Goal: Navigation & Orientation: Find specific page/section

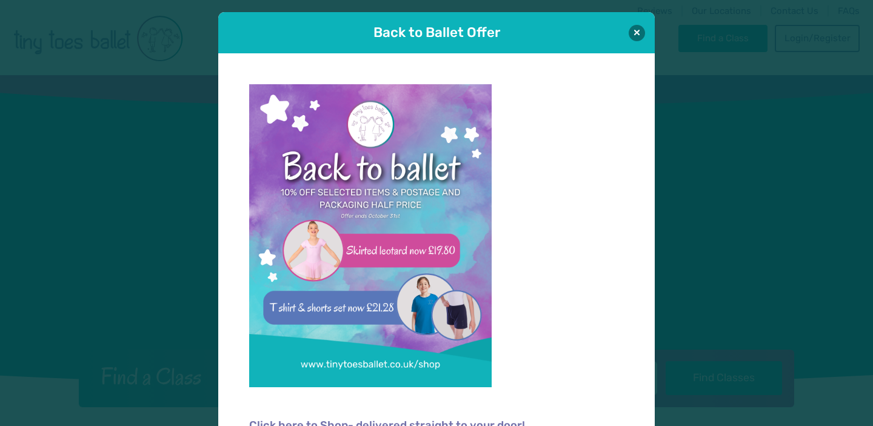
scroll to position [12, 0]
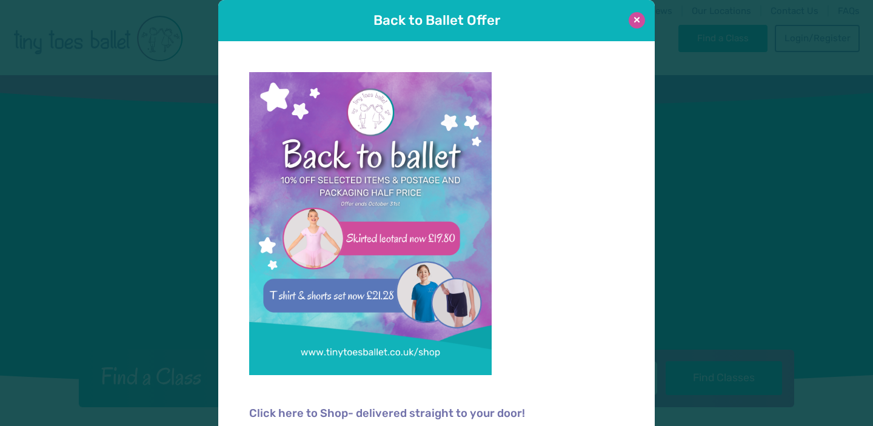
click at [644, 18] on button at bounding box center [637, 20] width 16 height 16
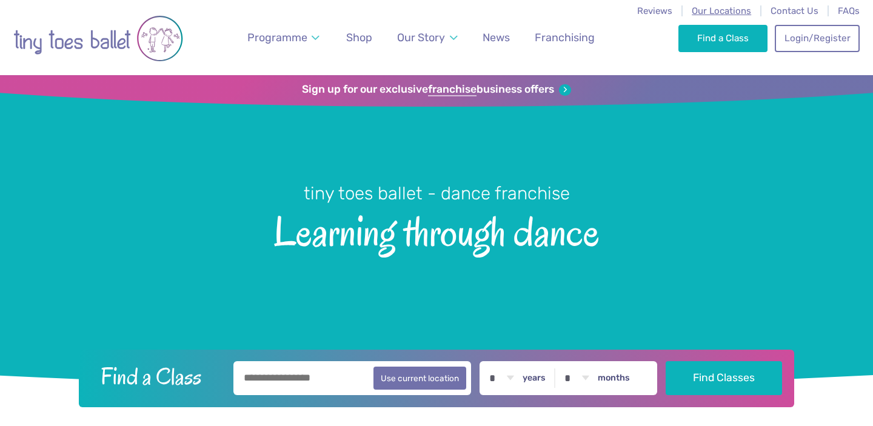
click at [715, 5] on span "Our Locations" at bounding box center [721, 10] width 59 height 11
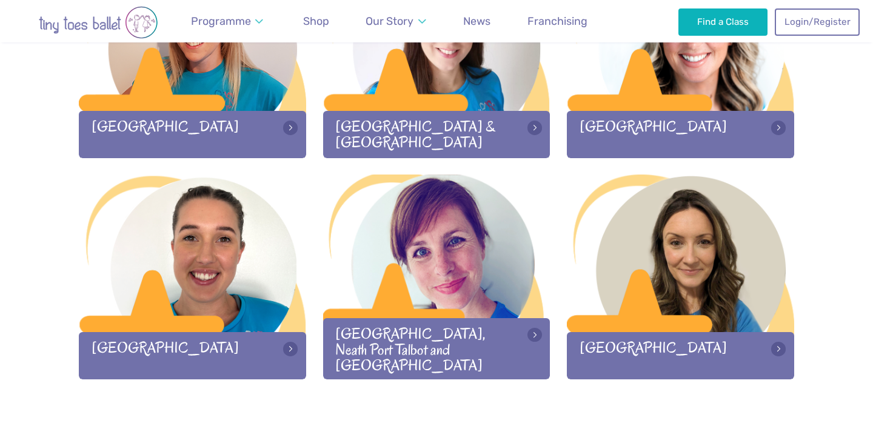
scroll to position [1634, 0]
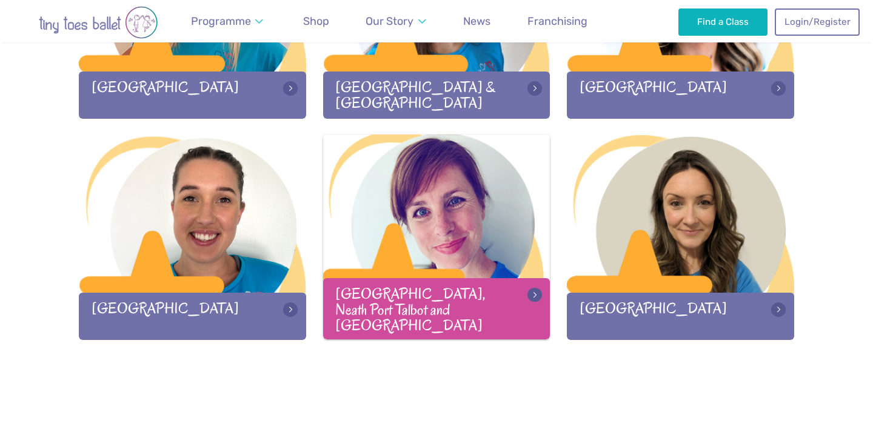
click at [375, 237] on div at bounding box center [436, 215] width 227 height 160
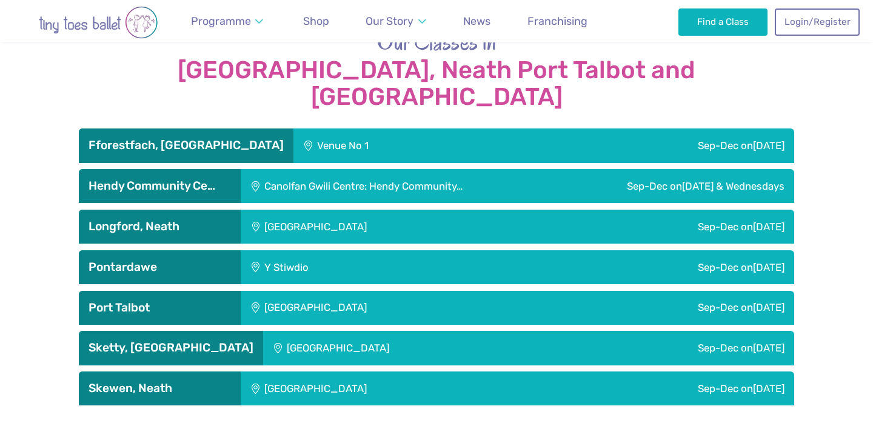
scroll to position [2011, 0]
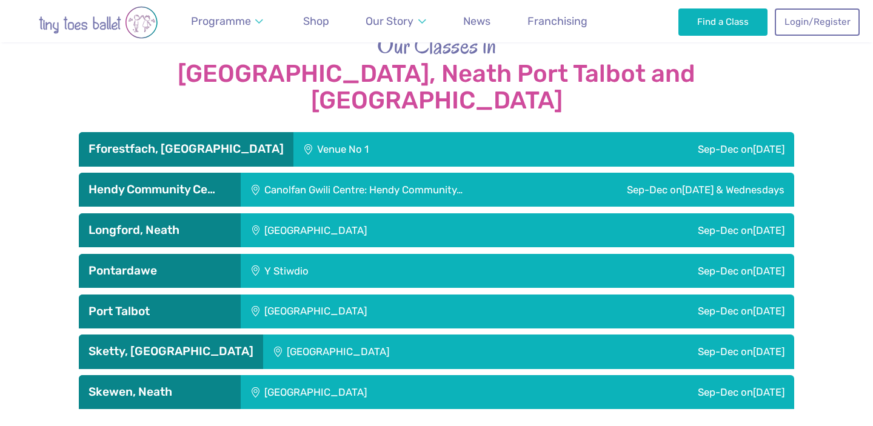
click at [386, 254] on div "Y Stiwdio" at bounding box center [357, 271] width 233 height 34
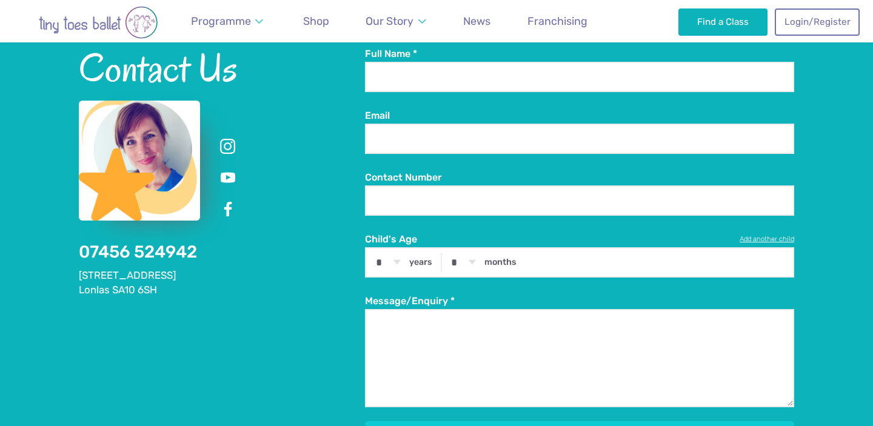
scroll to position [3281, 0]
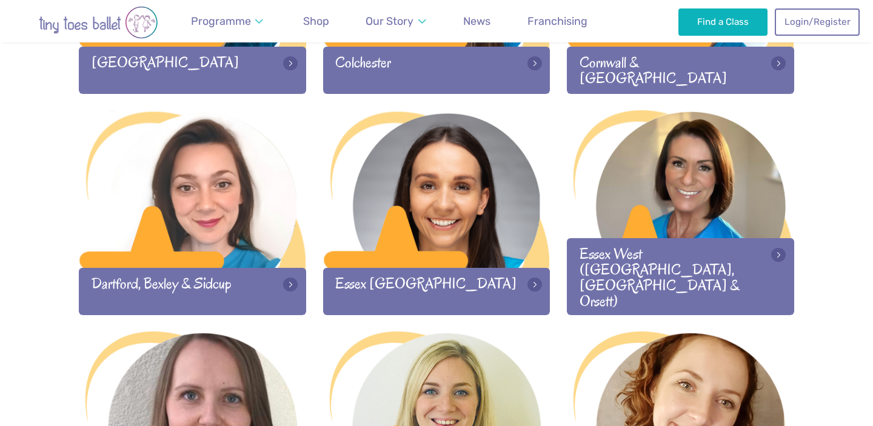
scroll to position [767, 0]
